Goal: Task Accomplishment & Management: Use online tool/utility

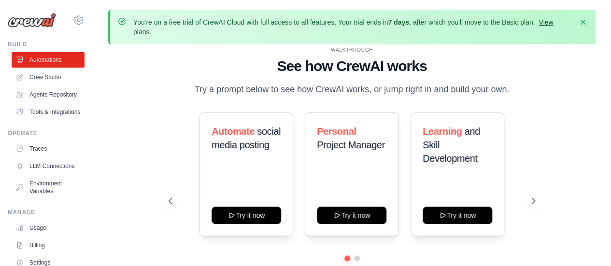
click at [552, 20] on link "View plans" at bounding box center [343, 26] width 420 height 17
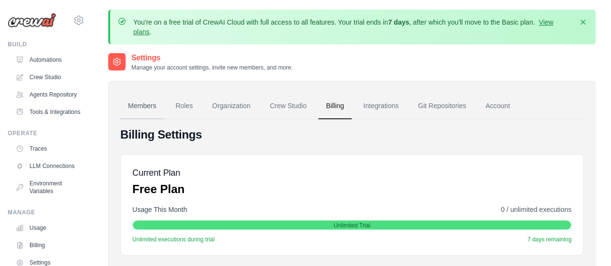
click at [139, 105] on link "Members" at bounding box center [141, 106] width 43 height 26
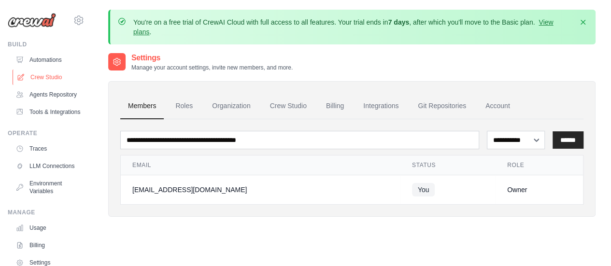
click at [41, 76] on link "Crew Studio" at bounding box center [49, 77] width 73 height 15
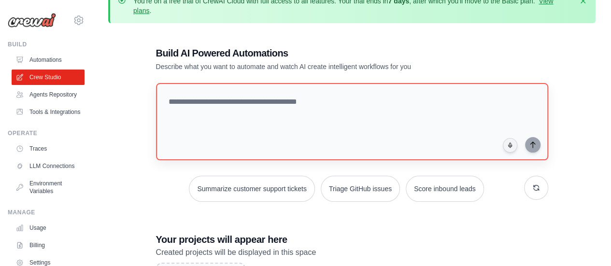
scroll to position [10, 0]
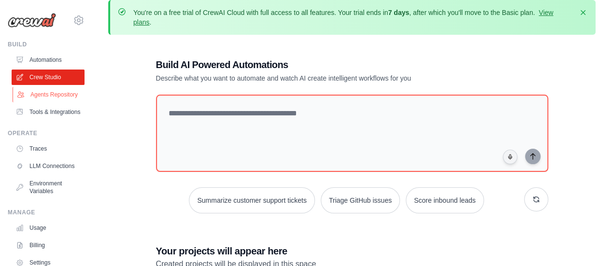
click at [52, 96] on link "Agents Repository" at bounding box center [49, 94] width 73 height 15
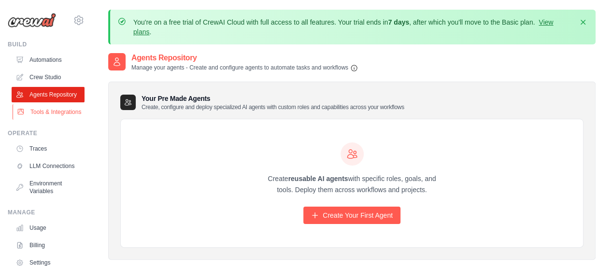
click at [53, 120] on link "Tools & Integrations" at bounding box center [49, 111] width 73 height 15
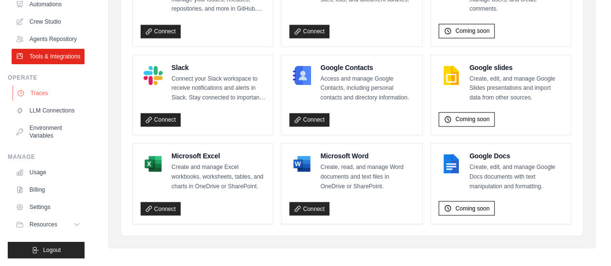
scroll to position [70, 0]
click at [42, 177] on link "Usage" at bounding box center [49, 172] width 73 height 15
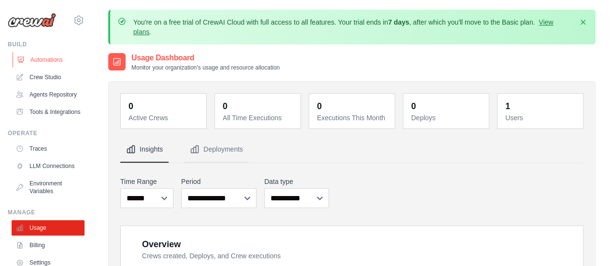
click at [35, 60] on link "Automations" at bounding box center [49, 59] width 73 height 15
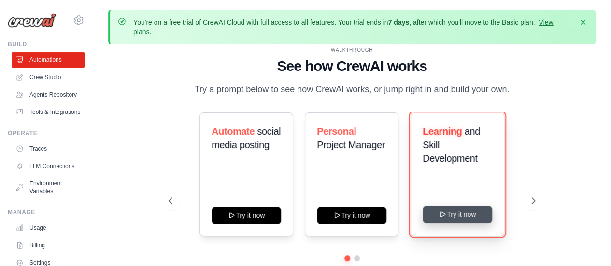
click at [452, 211] on button "Try it now" at bounding box center [458, 214] width 70 height 17
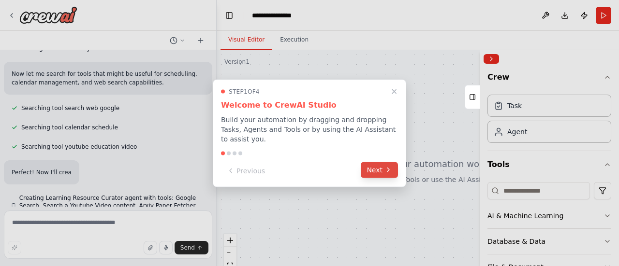
scroll to position [139, 0]
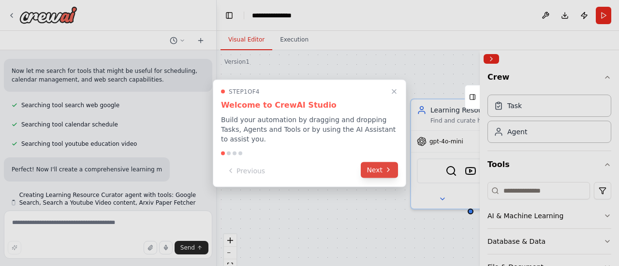
click at [374, 167] on button "Next" at bounding box center [378, 170] width 37 height 16
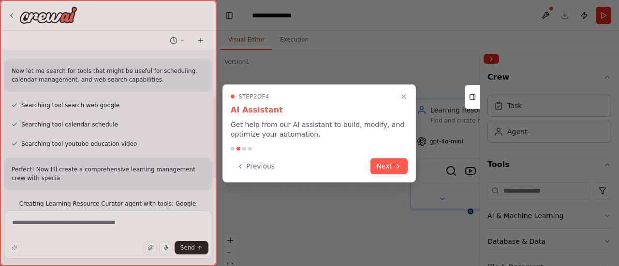
scroll to position [148, 0]
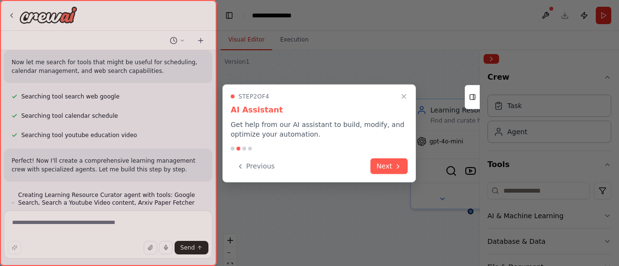
click at [374, 167] on button "Next" at bounding box center [388, 166] width 37 height 16
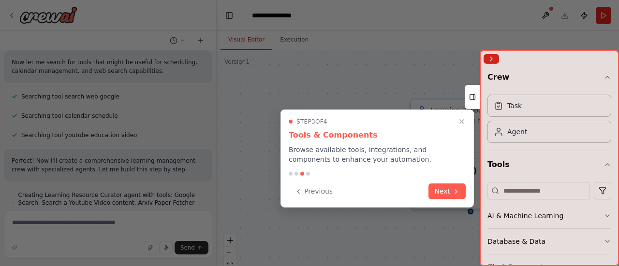
scroll to position [167, 0]
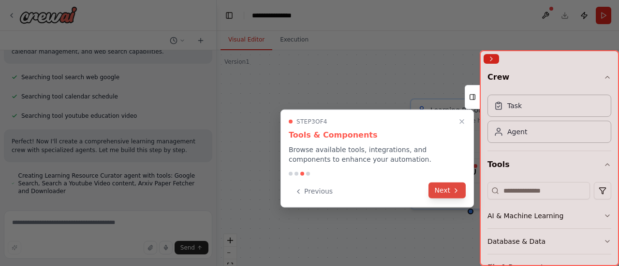
click at [444, 190] on button "Next" at bounding box center [446, 191] width 37 height 16
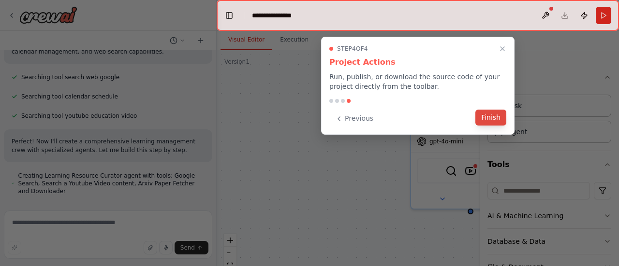
click at [491, 113] on button "Finish" at bounding box center [490, 118] width 31 height 16
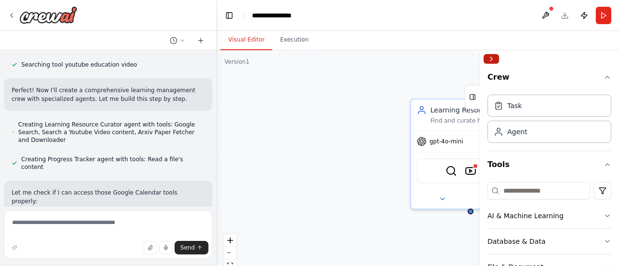
scroll to position [250, 0]
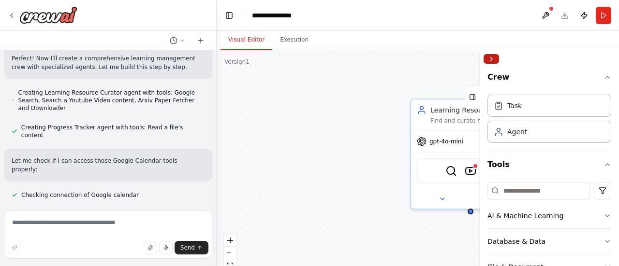
click at [496, 59] on button "Collapse right sidebar" at bounding box center [490, 59] width 15 height 10
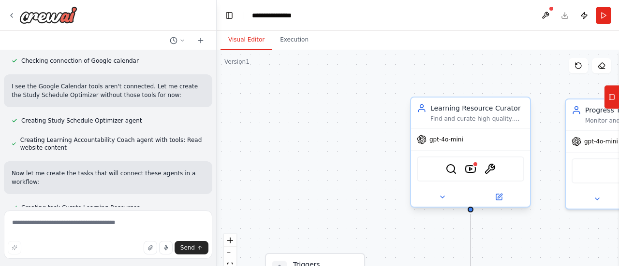
scroll to position [404, 0]
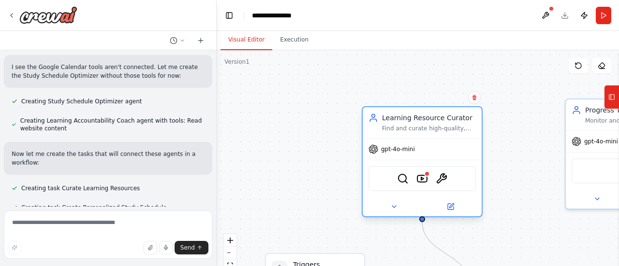
drag, startPoint x: 504, startPoint y: 124, endPoint x: 455, endPoint y: 129, distance: 49.5
click at [455, 129] on div "Learning Resource Curator Find and curate high-quality, personalized learning r…" at bounding box center [421, 122] width 119 height 31
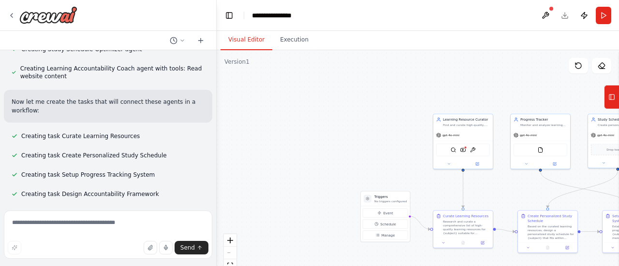
scroll to position [475, 0]
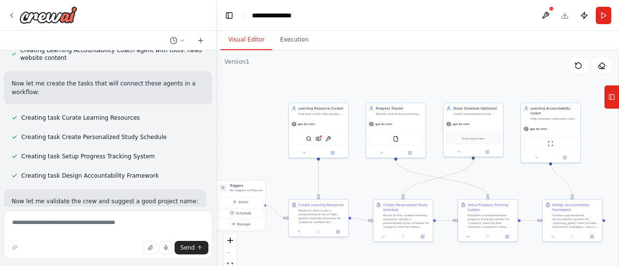
drag, startPoint x: 544, startPoint y: 90, endPoint x: 400, endPoint y: 79, distance: 144.9
click at [400, 79] on div ".deletable-edge-delete-btn { width: 20px; height: 20px; border: 0px solid #ffff…" at bounding box center [417, 171] width 402 height 242
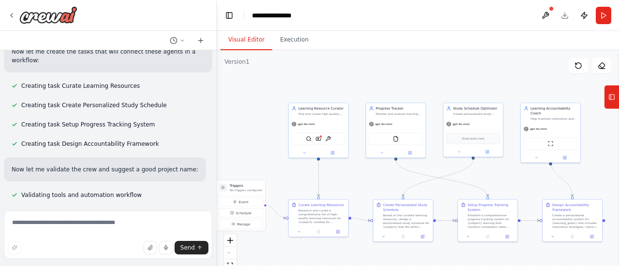
scroll to position [515, 0]
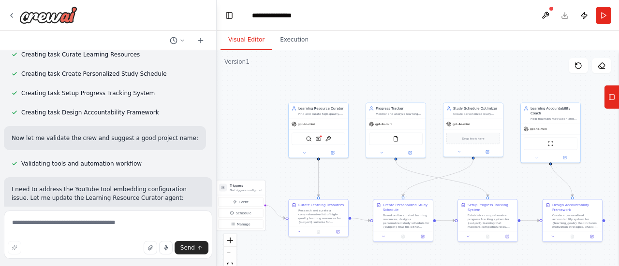
click at [233, 255] on div "React Flow controls" at bounding box center [230, 259] width 13 height 50
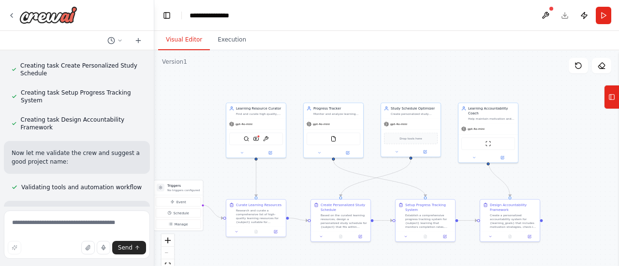
scroll to position [630, 0]
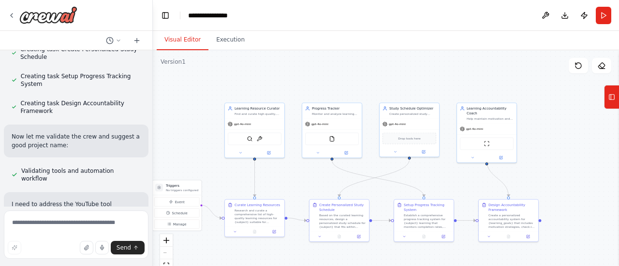
drag, startPoint x: 213, startPoint y: 128, endPoint x: 153, endPoint y: 130, distance: 60.0
click at [153, 130] on div "Build a crew that curates personalized learning resources, tracks your progress…" at bounding box center [309, 133] width 619 height 266
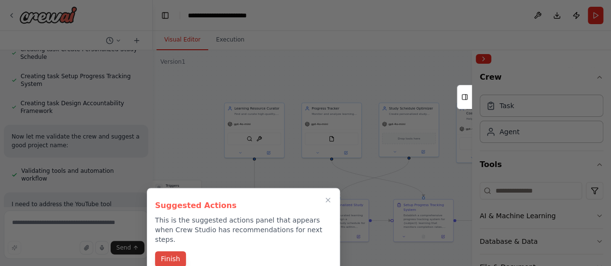
click at [167, 257] on button "Finish" at bounding box center [170, 259] width 31 height 16
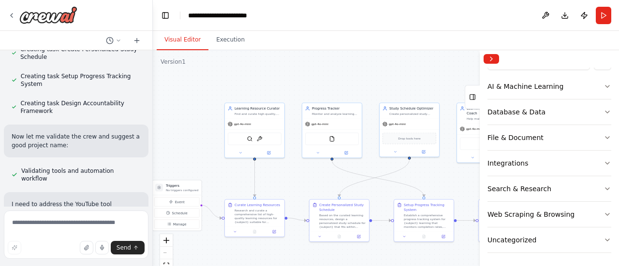
scroll to position [0, 0]
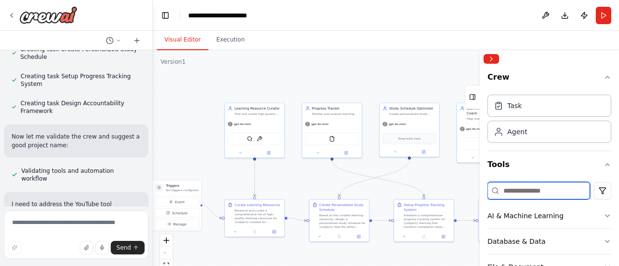
click at [522, 196] on input at bounding box center [538, 190] width 102 height 17
type input "*"
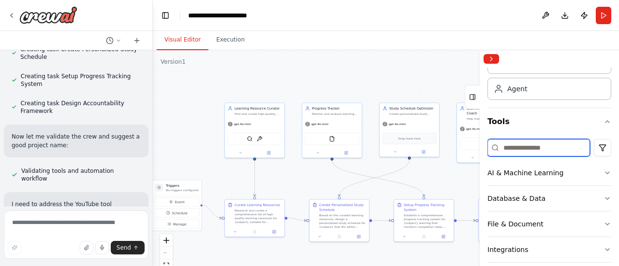
scroll to position [45, 0]
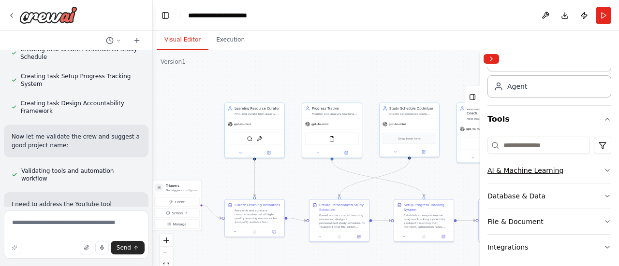
click at [603, 169] on icon "button" at bounding box center [607, 171] width 8 height 8
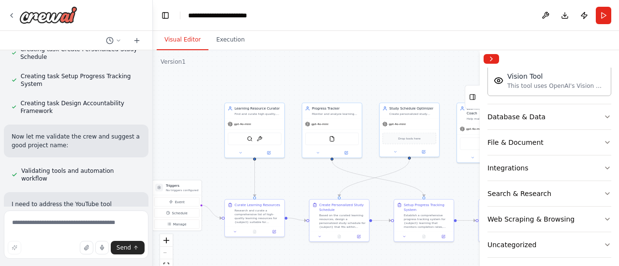
scroll to position [275, 0]
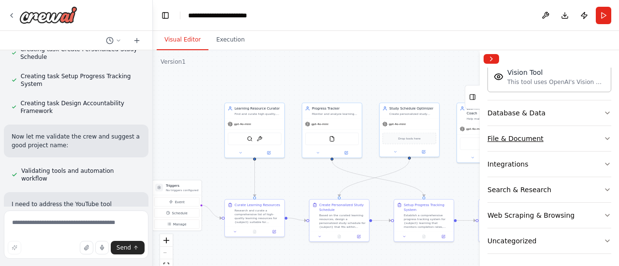
click at [603, 135] on icon "button" at bounding box center [607, 139] width 8 height 8
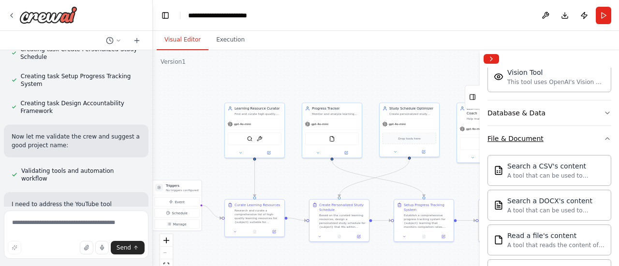
click at [603, 135] on icon "button" at bounding box center [607, 139] width 8 height 8
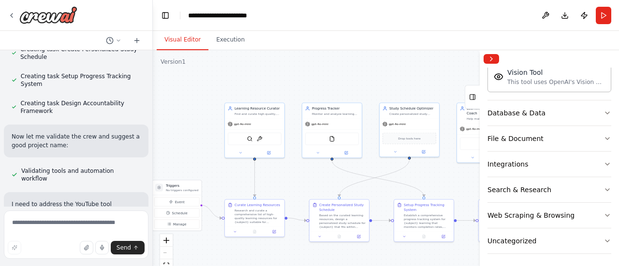
click at [418, 74] on div ".deletable-edge-delete-btn { width: 20px; height: 20px; border: 0px solid #ffff…" at bounding box center [386, 171] width 466 height 242
click at [471, 101] on icon at bounding box center [472, 96] width 7 height 15
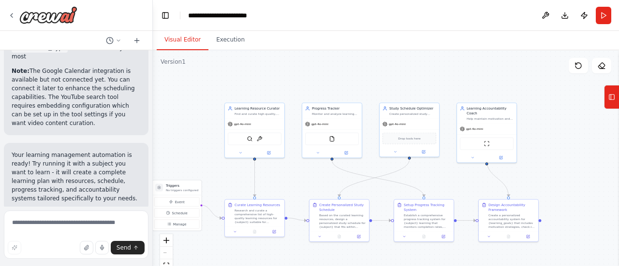
scroll to position [1452, 0]
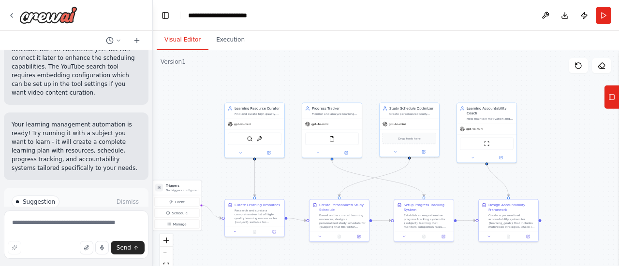
click at [88, 239] on span "Run Automation" at bounding box center [80, 243] width 47 height 8
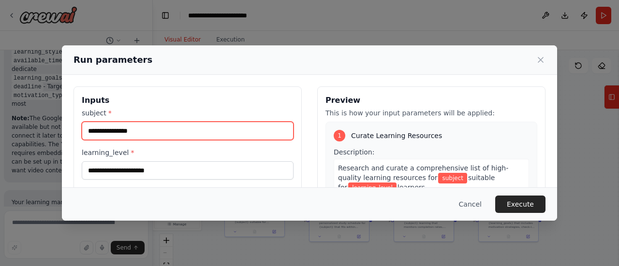
click at [157, 132] on input "subject *" at bounding box center [188, 131] width 212 height 18
type input "*****"
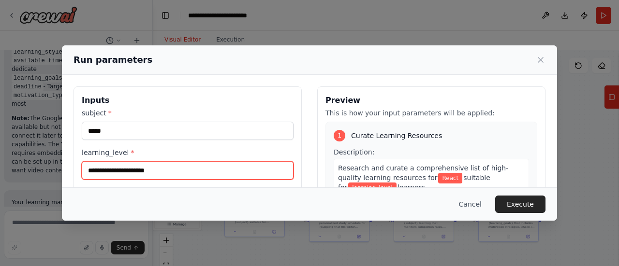
click at [166, 175] on input "learning_level *" at bounding box center [188, 170] width 212 height 18
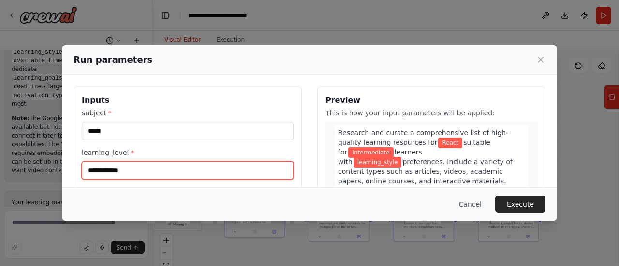
scroll to position [37, 0]
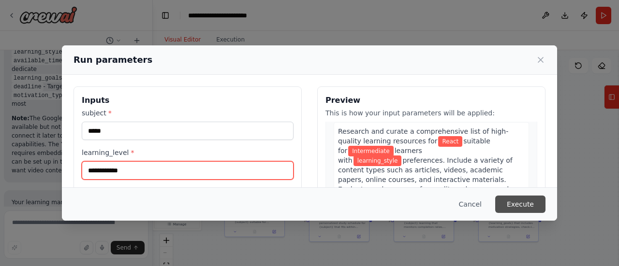
type input "**********"
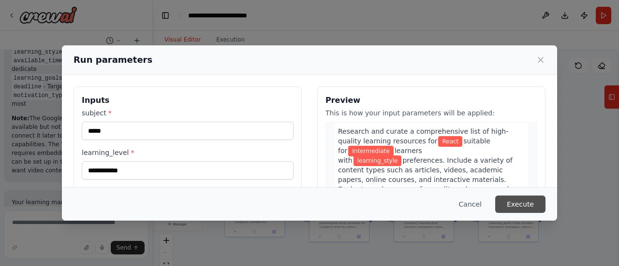
click at [526, 206] on button "Execute" at bounding box center [520, 204] width 50 height 17
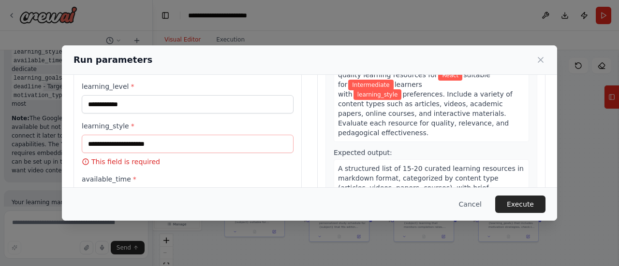
scroll to position [67, 0]
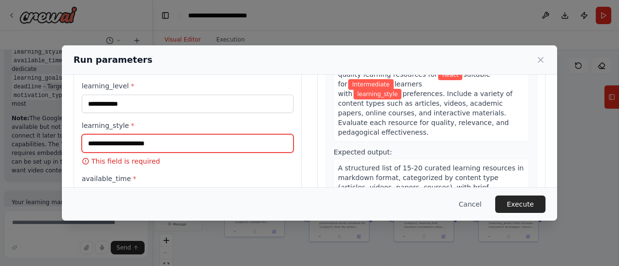
click at [206, 144] on input "learning_style *" at bounding box center [188, 143] width 212 height 18
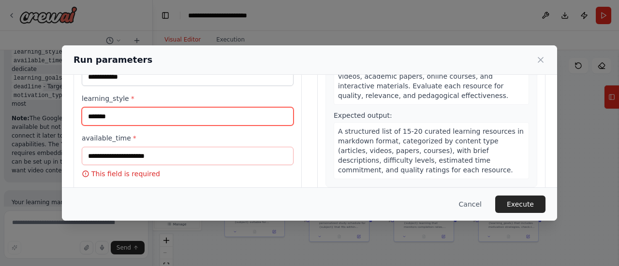
scroll to position [95, 0]
type input "*******"
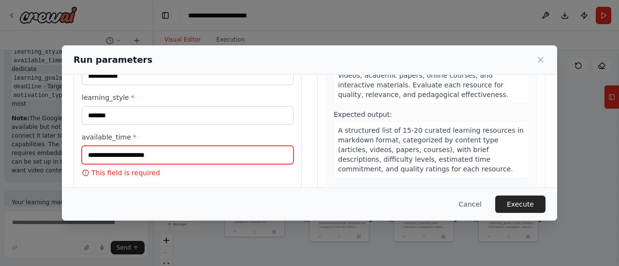
click at [200, 157] on input "available_time *" at bounding box center [188, 155] width 212 height 18
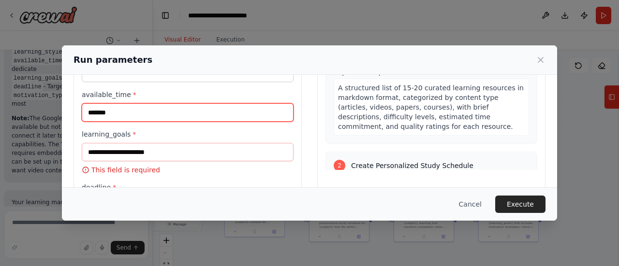
scroll to position [138, 0]
type input "*******"
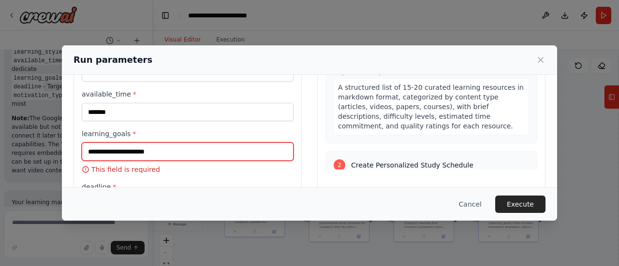
click at [203, 150] on input "learning_goals *" at bounding box center [188, 152] width 212 height 18
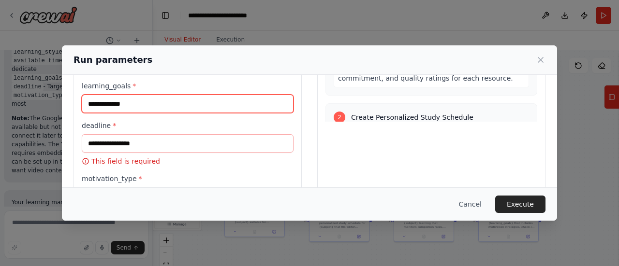
scroll to position [187, 0]
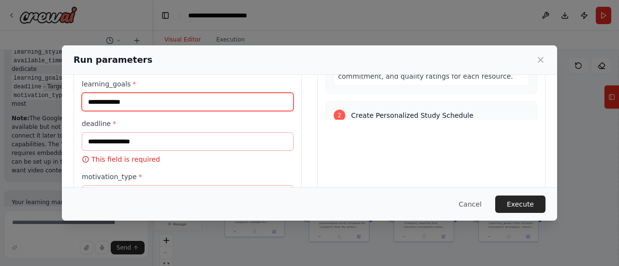
type input "**********"
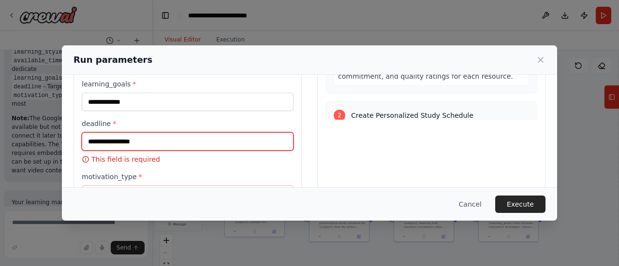
click at [209, 138] on input "deadline *" at bounding box center [188, 141] width 212 height 18
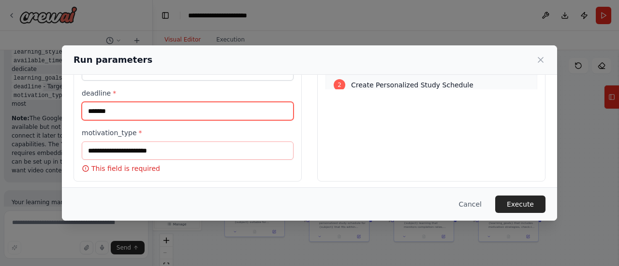
scroll to position [219, 0]
type input "*******"
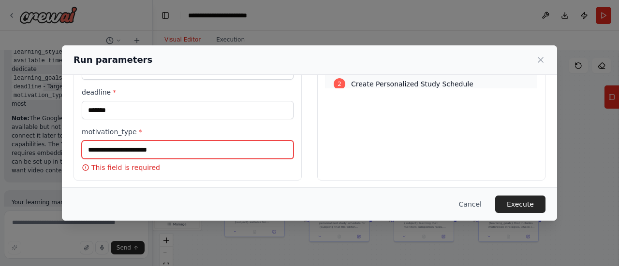
click at [209, 148] on input "motivation_type *" at bounding box center [188, 150] width 212 height 18
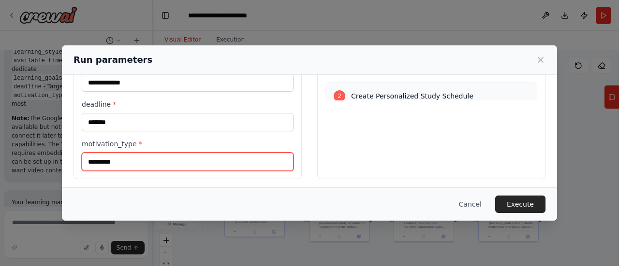
type input "*********"
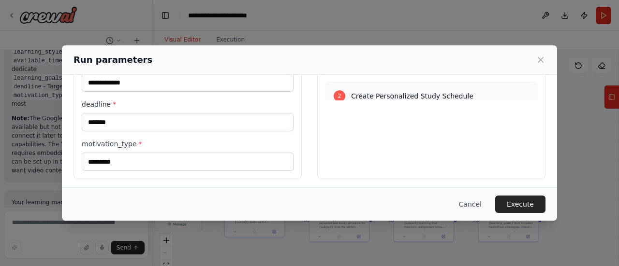
click at [358, 143] on div "Preview This is how your input parameters will be applied: 1 Curate Learning Re…" at bounding box center [431, 30] width 228 height 300
click at [522, 202] on button "Execute" at bounding box center [520, 204] width 50 height 17
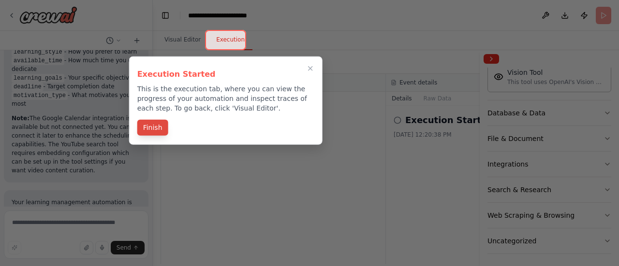
click at [159, 128] on button "Finish" at bounding box center [152, 128] width 31 height 16
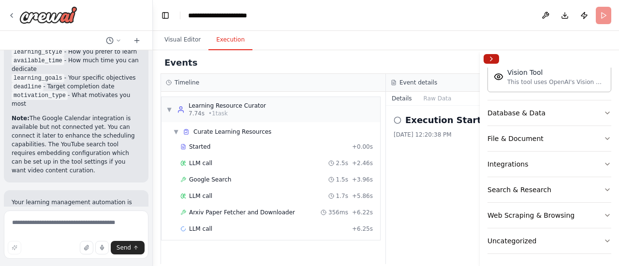
click at [494, 59] on button "Collapse right sidebar" at bounding box center [490, 59] width 15 height 10
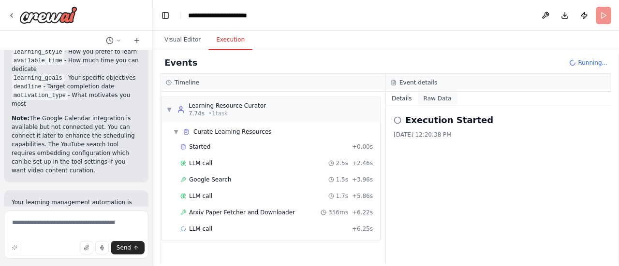
click at [436, 101] on button "Raw Data" at bounding box center [438, 99] width 40 height 14
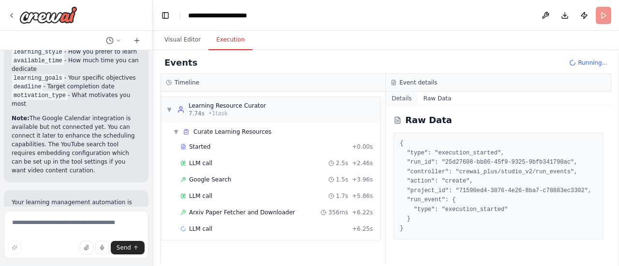
click at [405, 99] on button "Details" at bounding box center [402, 99] width 32 height 14
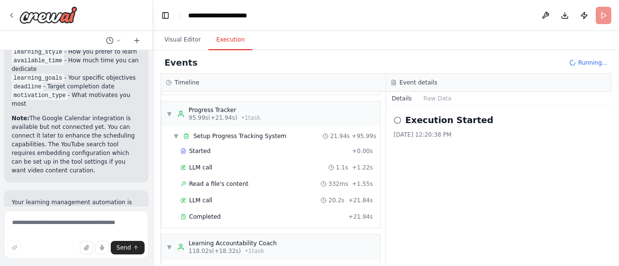
scroll to position [1452, 0]
